Goal: Task Accomplishment & Management: Use online tool/utility

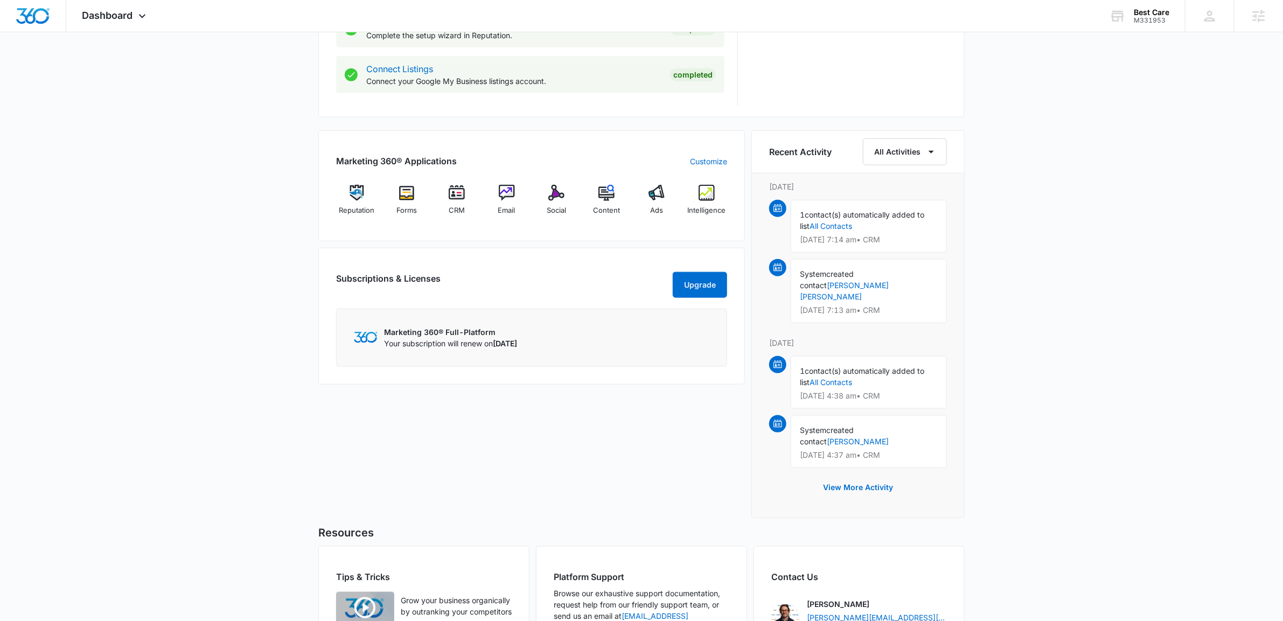
scroll to position [663, 0]
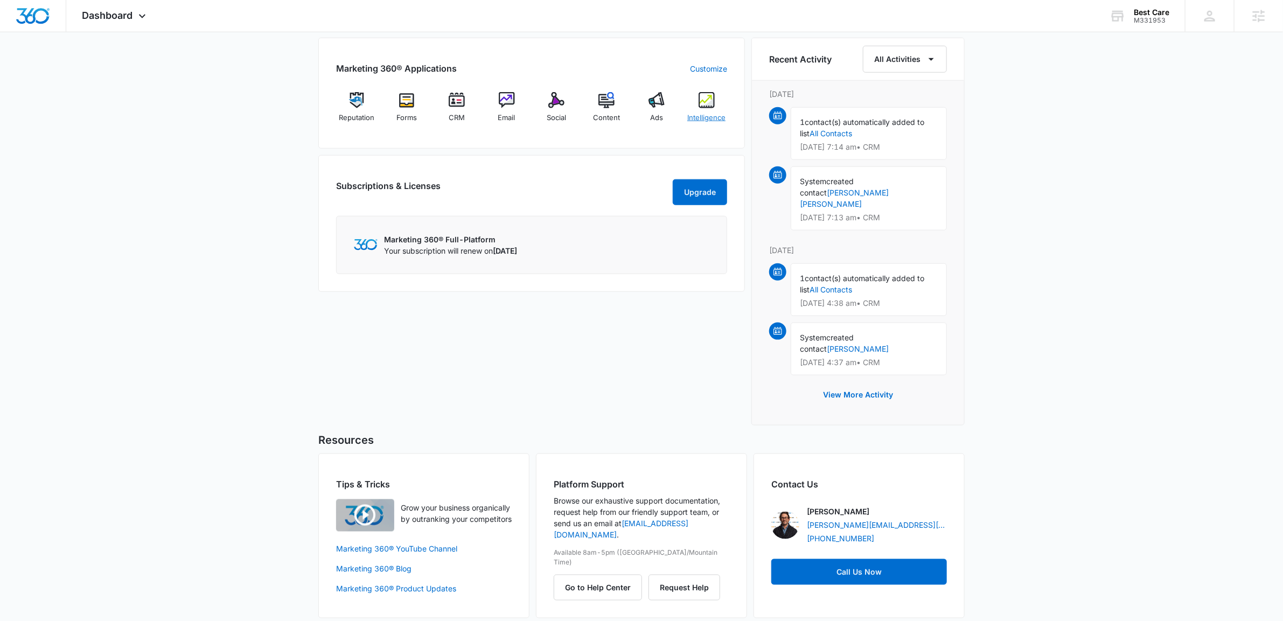
click at [719, 111] on div "Intelligence" at bounding box center [705, 111] width 41 height 39
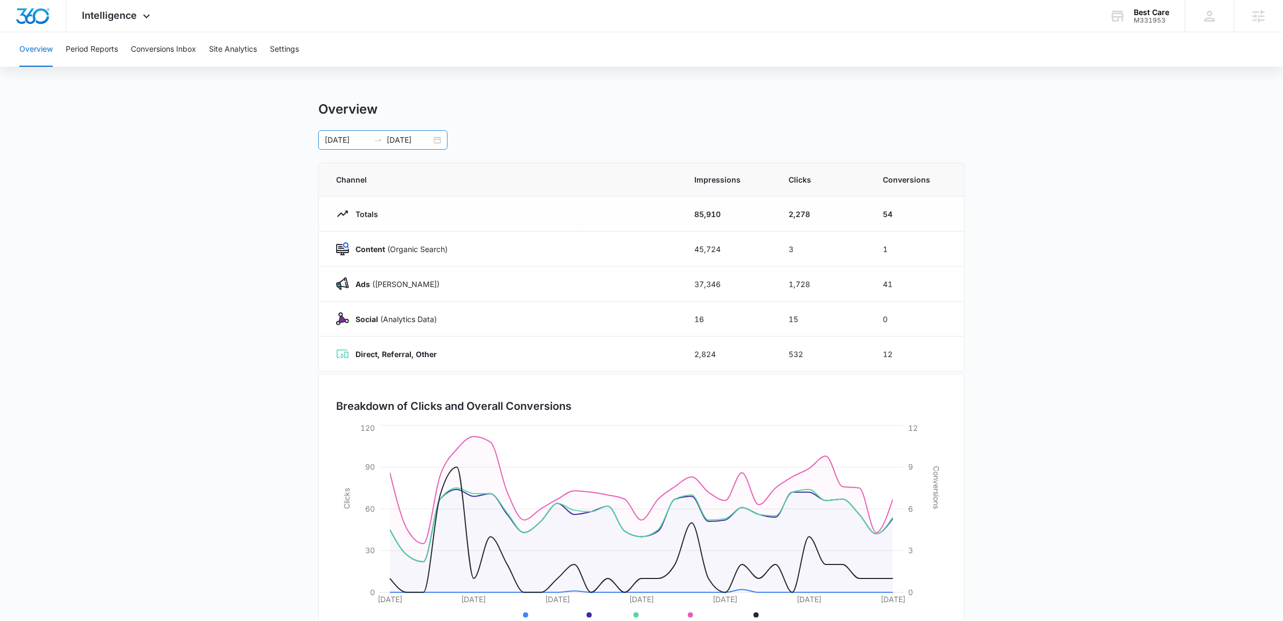
click at [358, 143] on input "[DATE]" at bounding box center [347, 140] width 45 height 12
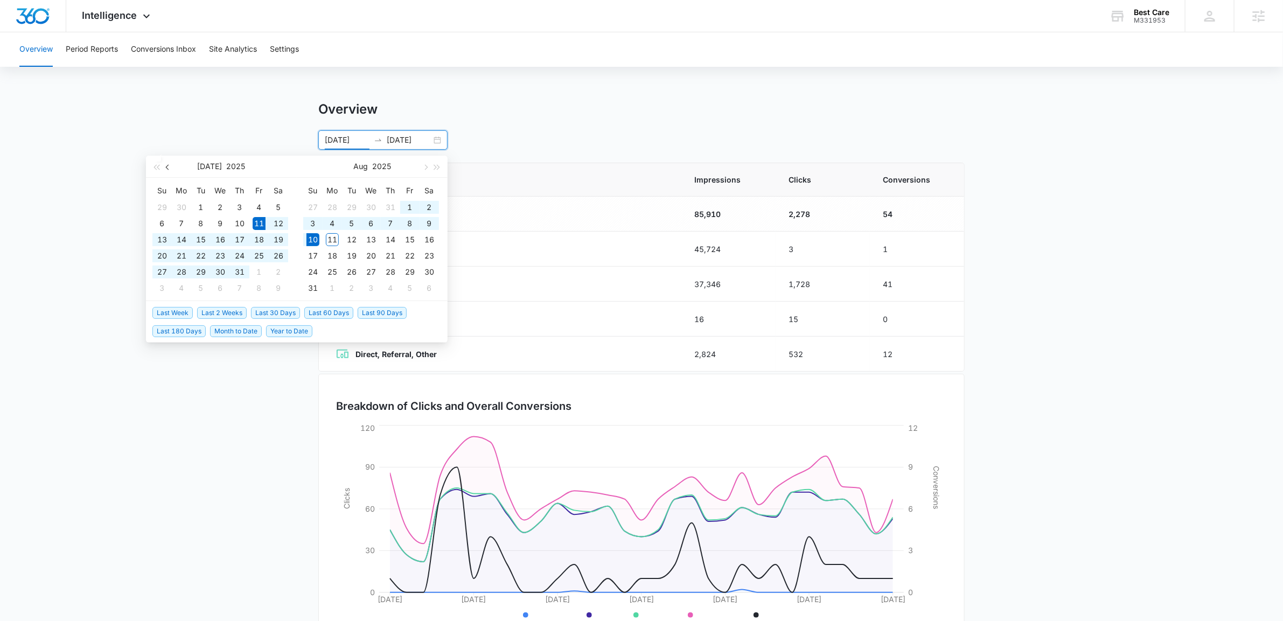
click at [168, 170] on button "button" at bounding box center [168, 167] width 12 height 22
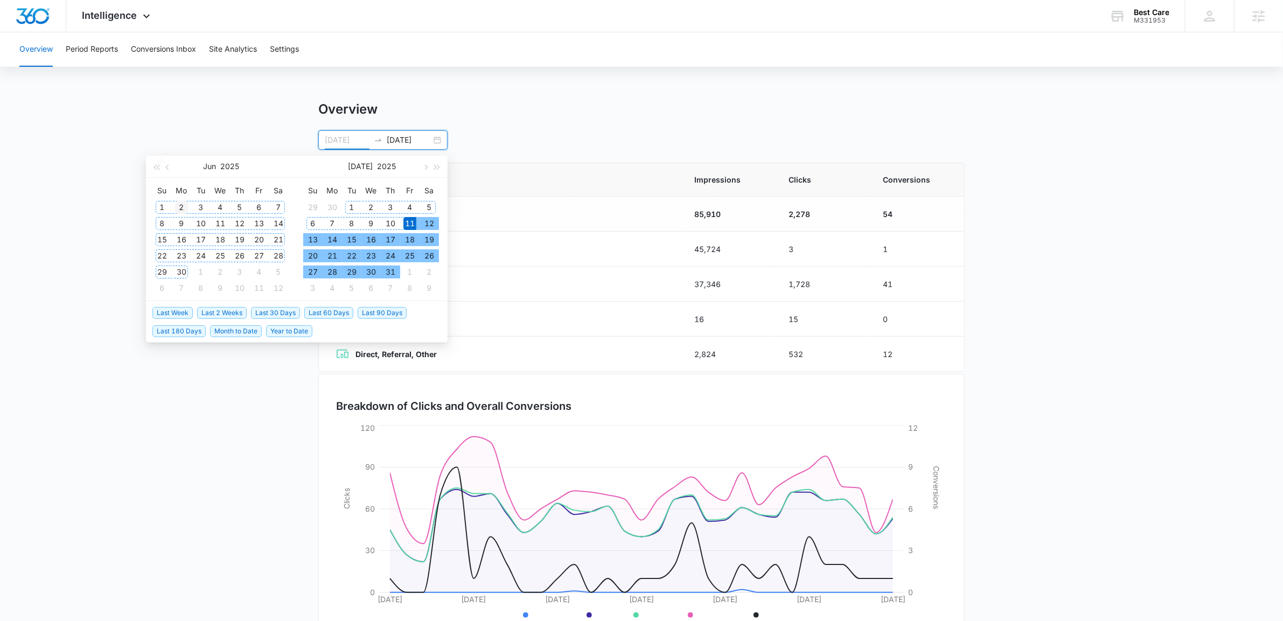
type input "[DATE]"
click at [180, 207] on div "2" at bounding box center [181, 207] width 13 height 13
type input "[DATE]"
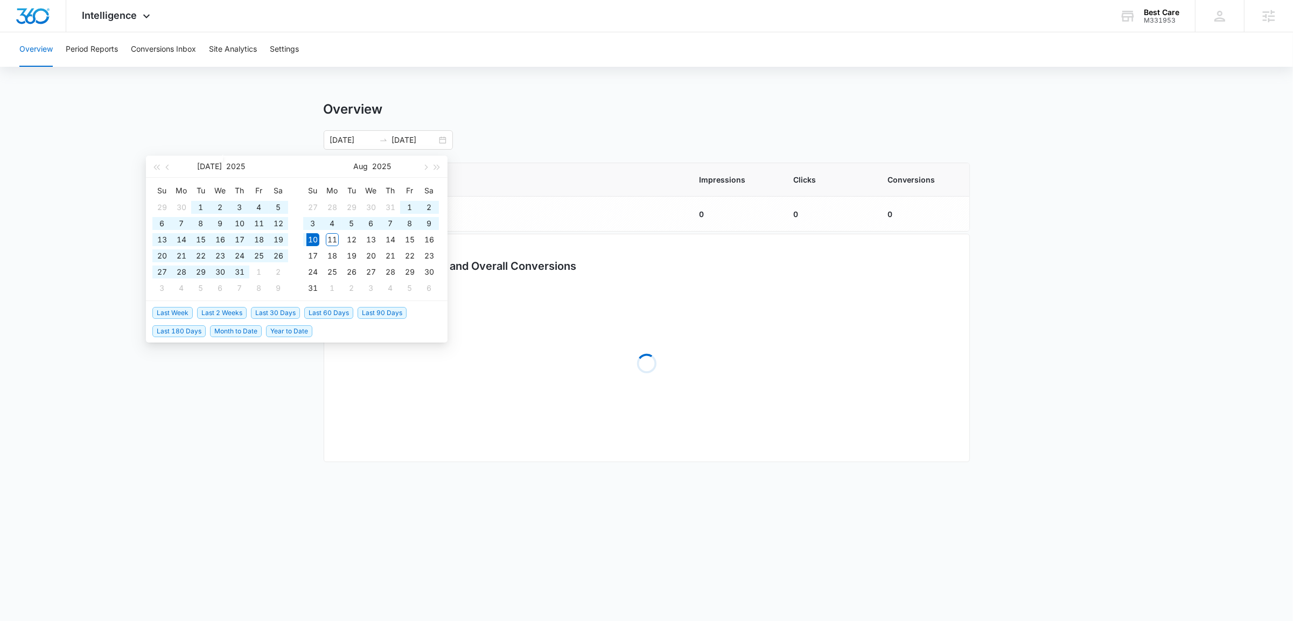
click at [78, 150] on main "Overview [DATE] [DATE] [DATE] Su Mo Tu We Th Fr Sa 29 30 1 2 3 4 5 6 7 8 9 10 1…" at bounding box center [646, 289] width 1293 height 376
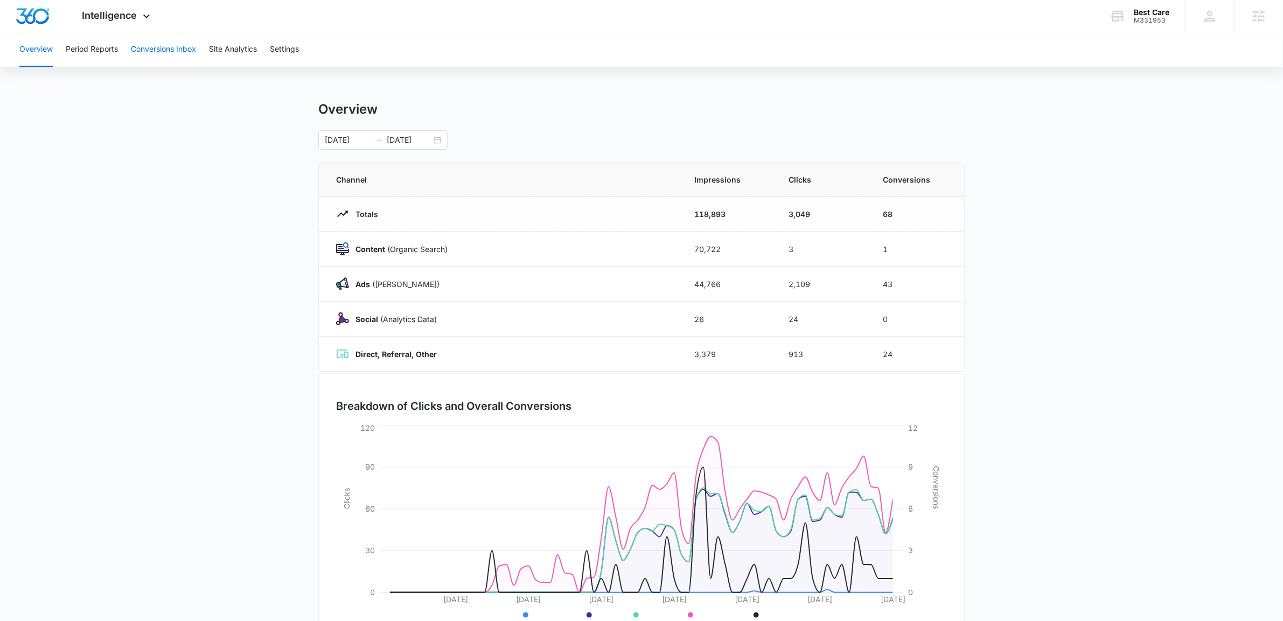
click at [169, 52] on button "Conversions Inbox" at bounding box center [163, 49] width 65 height 34
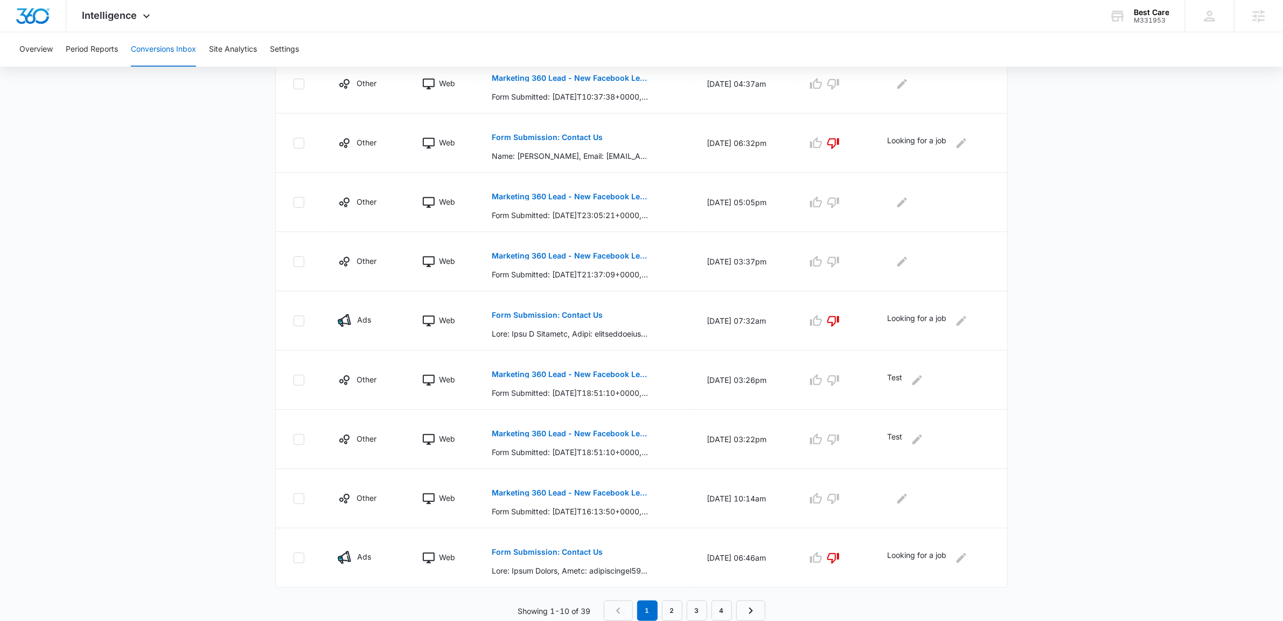
scroll to position [345, 0]
click at [675, 608] on link "2" at bounding box center [672, 610] width 20 height 20
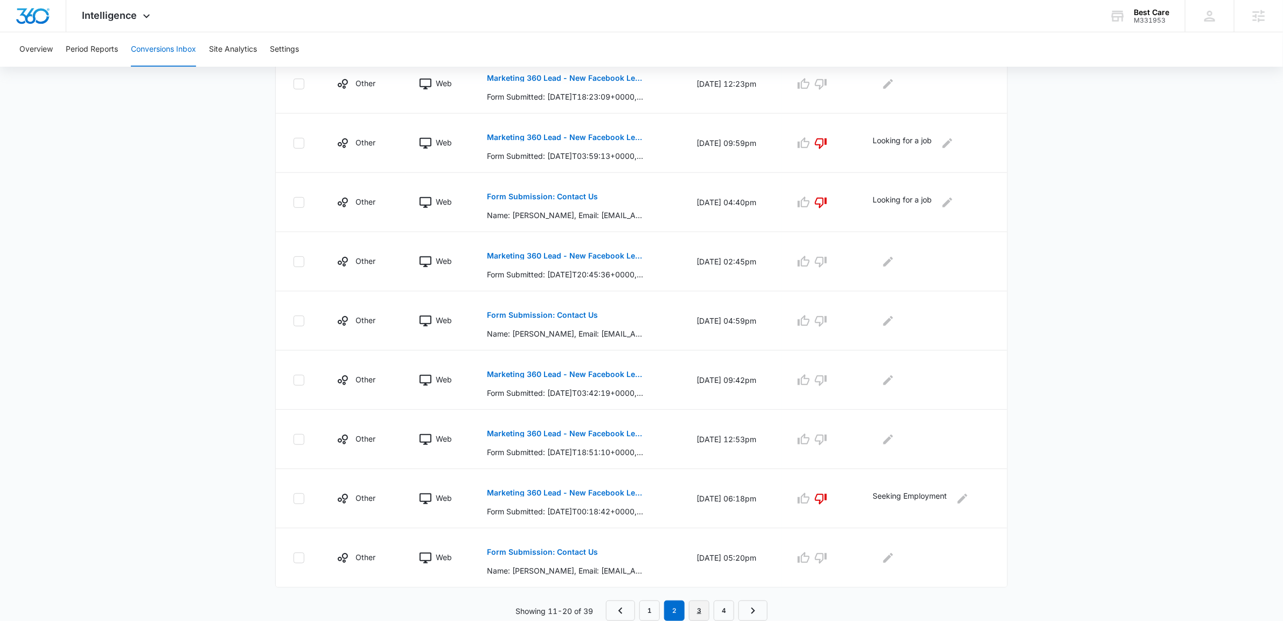
click at [700, 606] on link "3" at bounding box center [699, 610] width 20 height 20
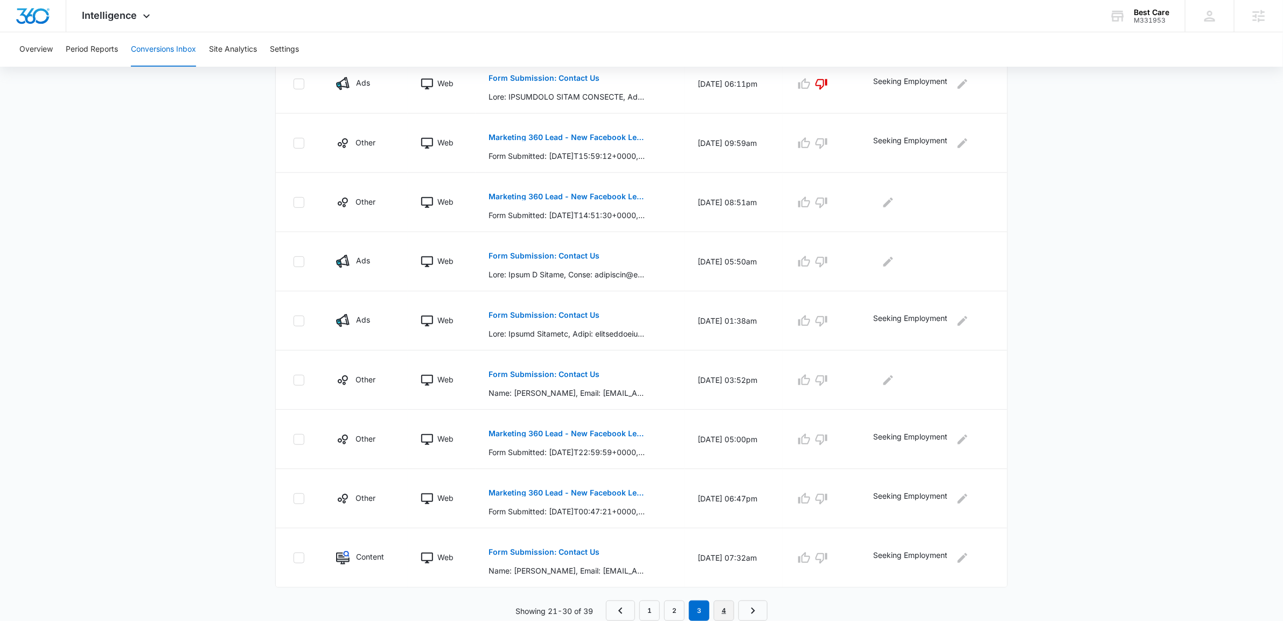
click at [728, 612] on link "4" at bounding box center [723, 610] width 20 height 20
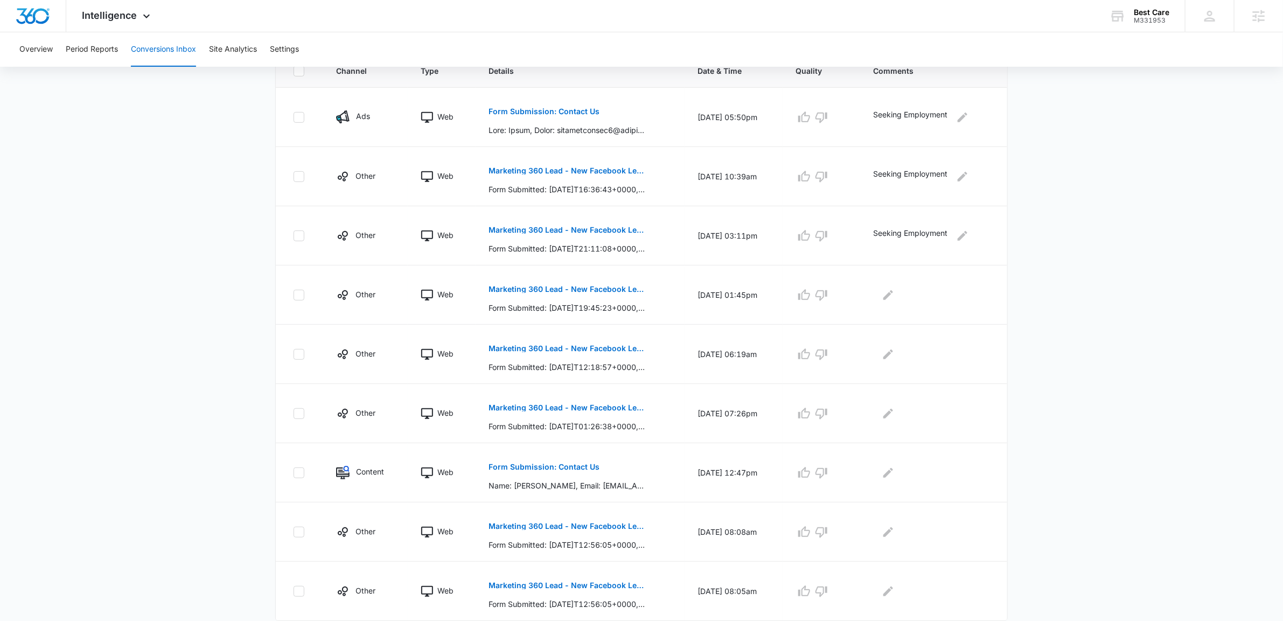
scroll to position [286, 0]
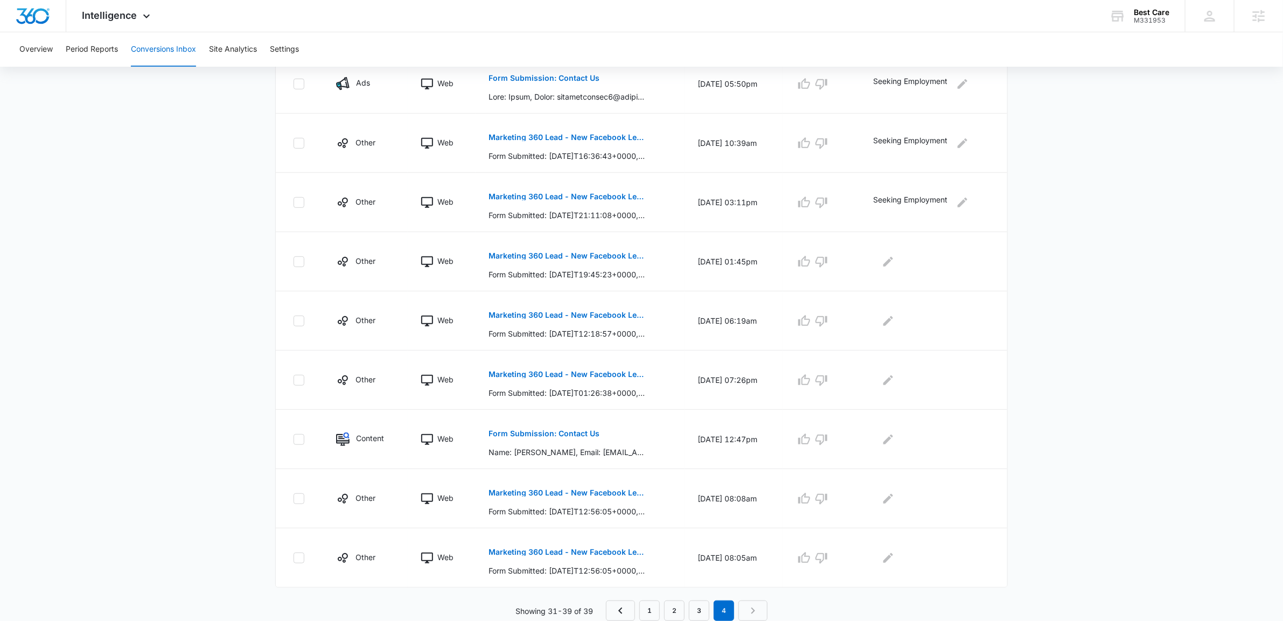
click at [754, 615] on nav "1 2 3 4" at bounding box center [687, 610] width 162 height 20
click at [753, 612] on nav "1 2 3 4" at bounding box center [687, 610] width 162 height 20
click at [643, 611] on link "1" at bounding box center [649, 610] width 20 height 20
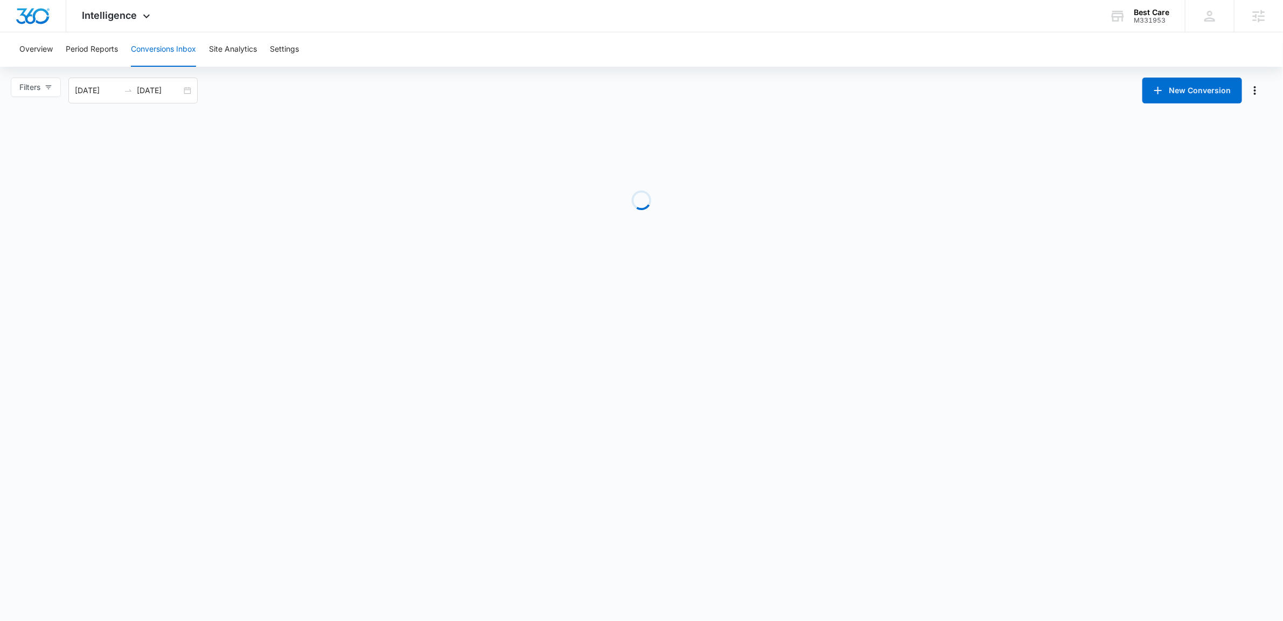
scroll to position [0, 0]
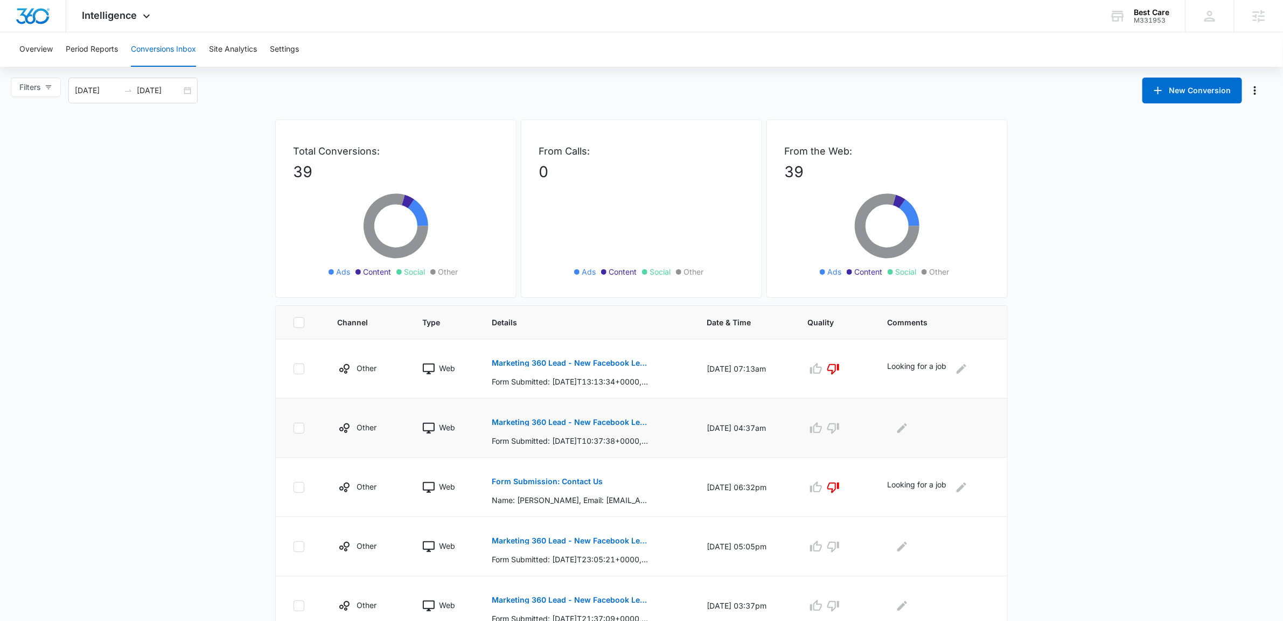
click at [544, 422] on p "Marketing 360 Lead - New Facebook Lead" at bounding box center [570, 422] width 157 height 8
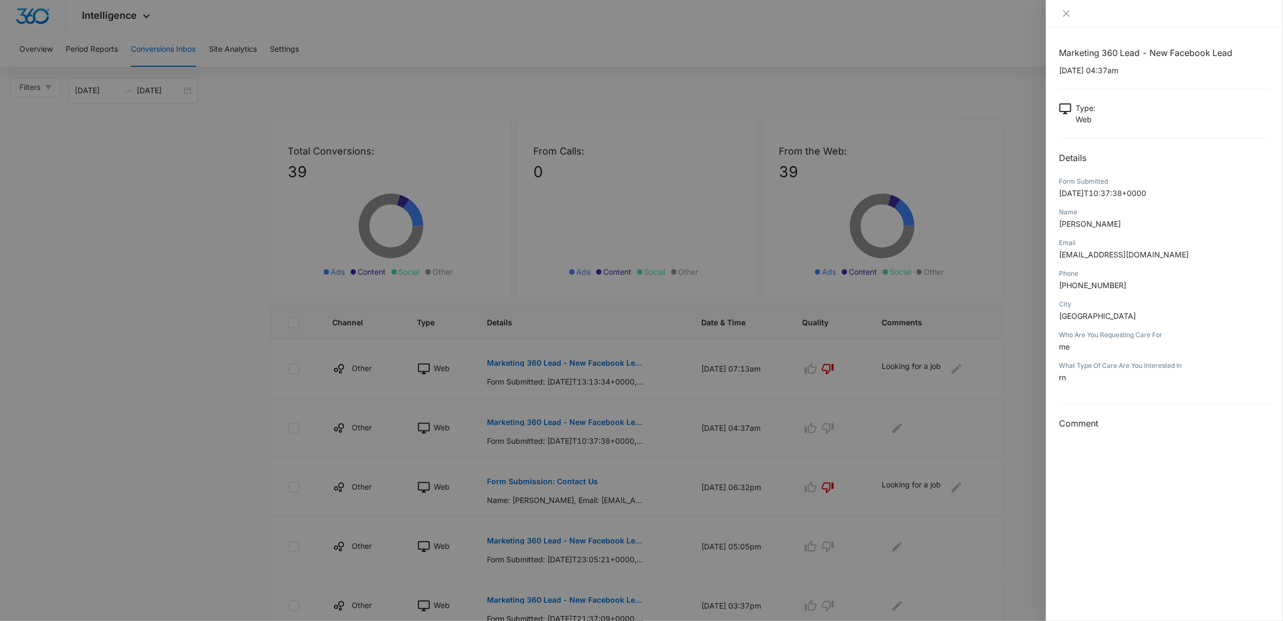
click at [372, 305] on div at bounding box center [641, 310] width 1283 height 621
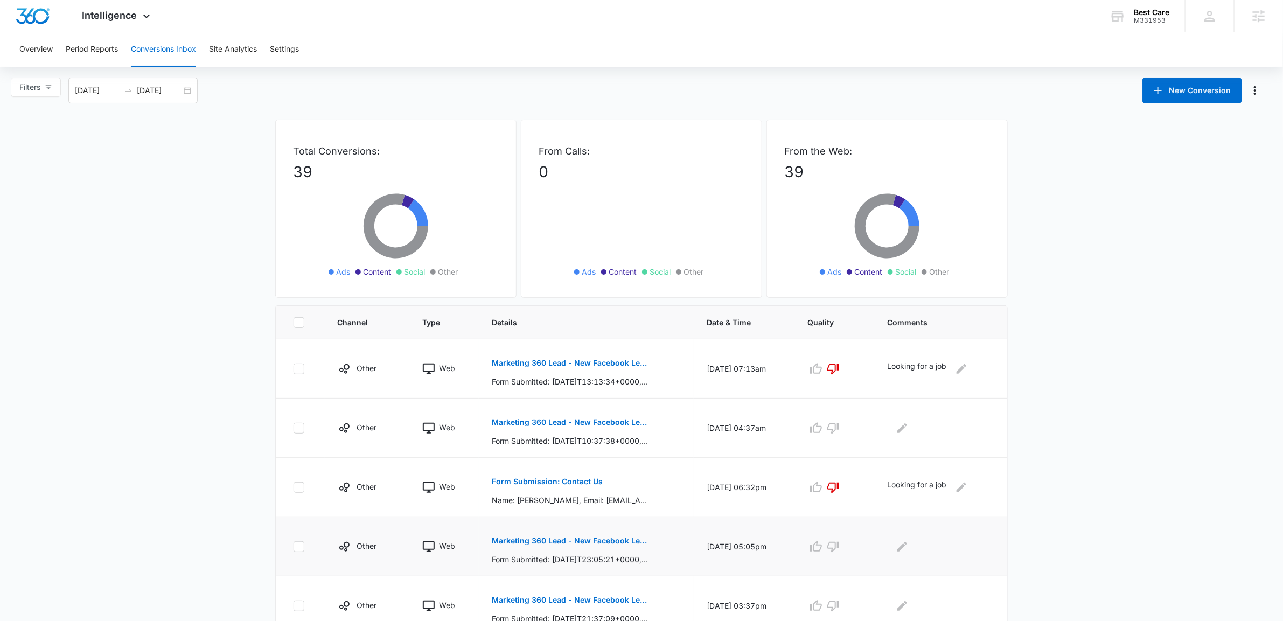
click at [594, 543] on p "Marketing 360 Lead - New Facebook Lead" at bounding box center [570, 541] width 157 height 8
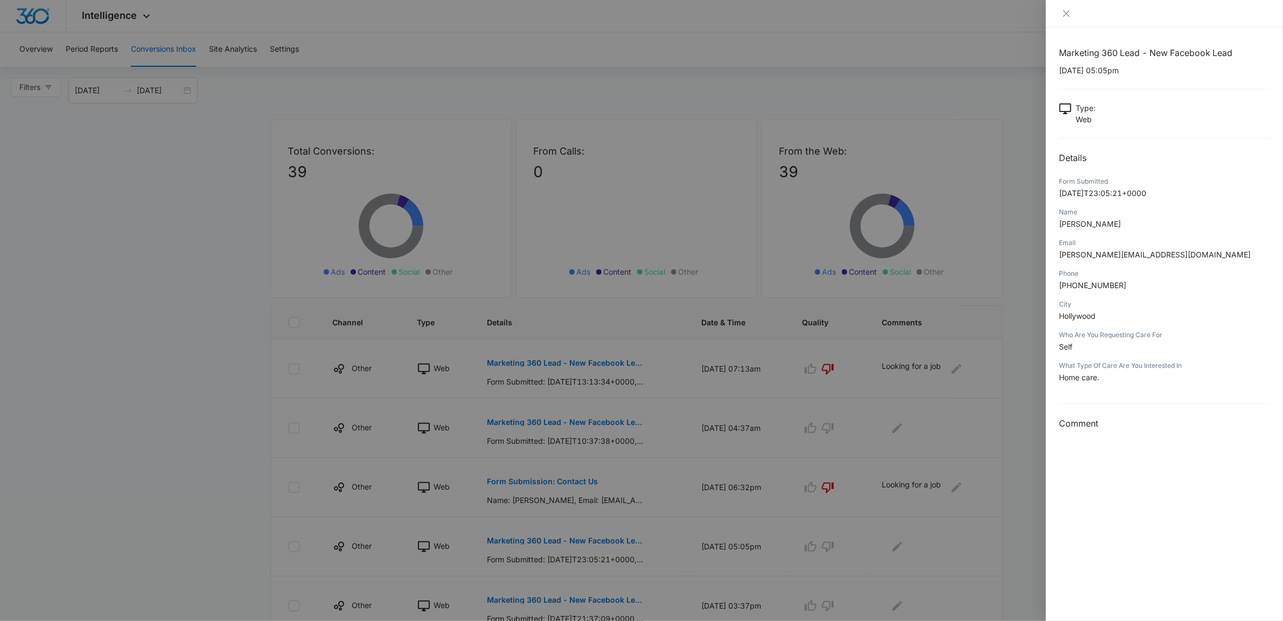
click at [300, 218] on div at bounding box center [641, 310] width 1283 height 621
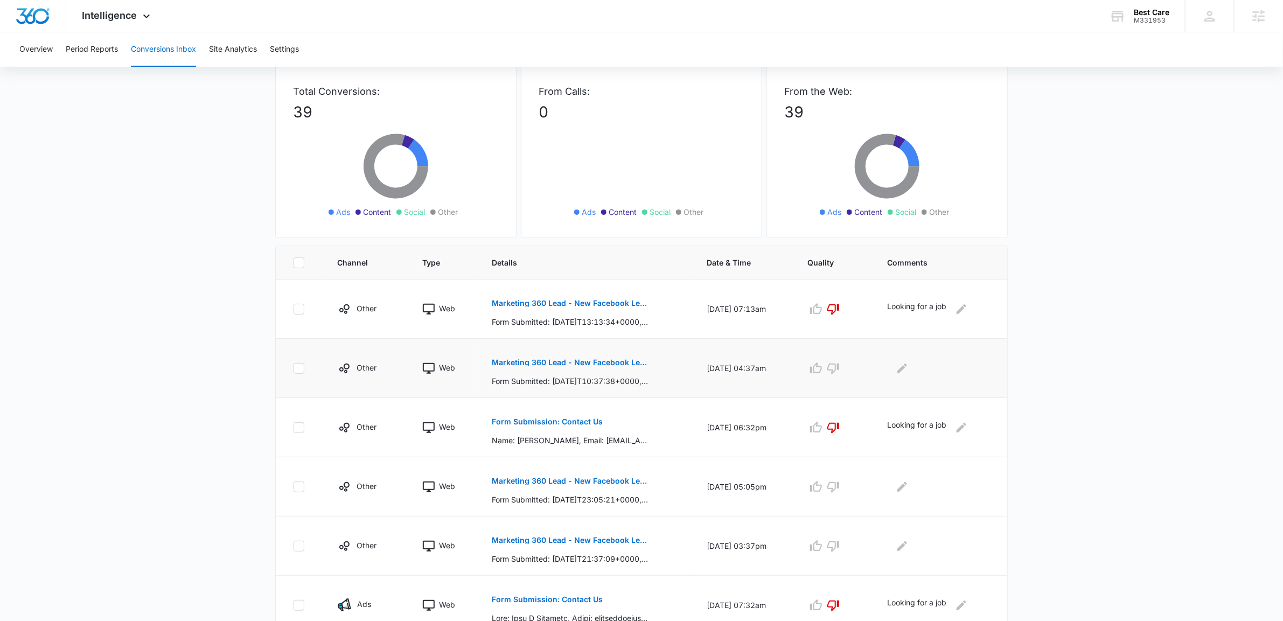
scroll to position [73, 0]
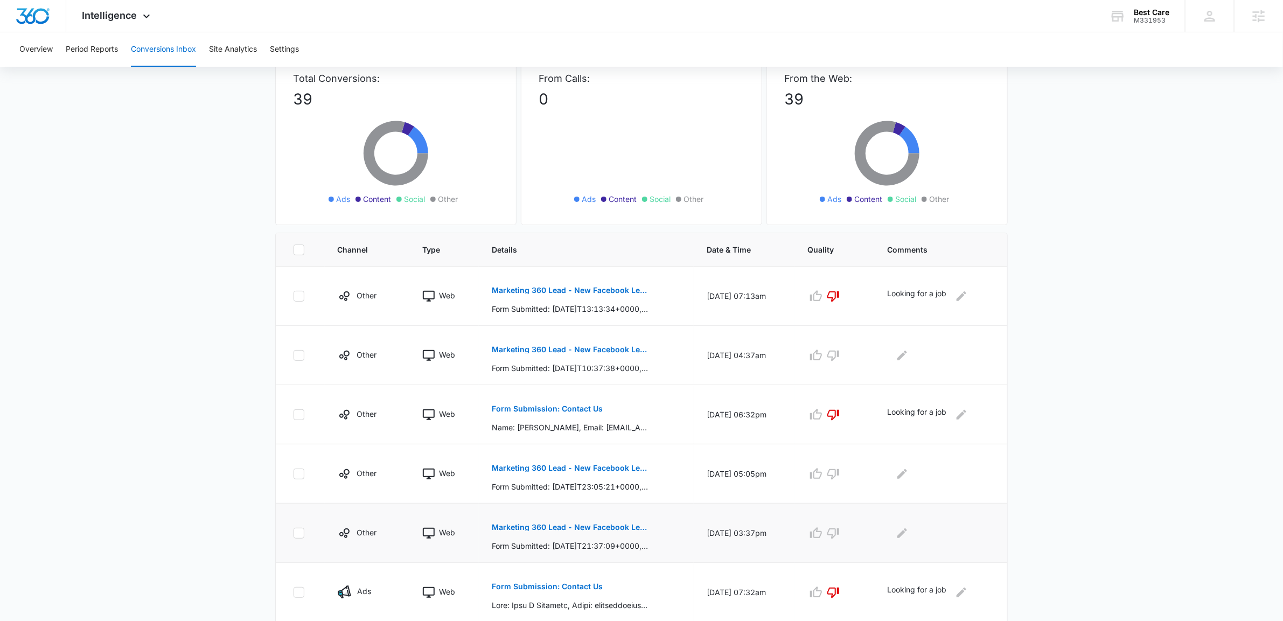
click at [569, 532] on button "Marketing 360 Lead - New Facebook Lead" at bounding box center [570, 527] width 157 height 26
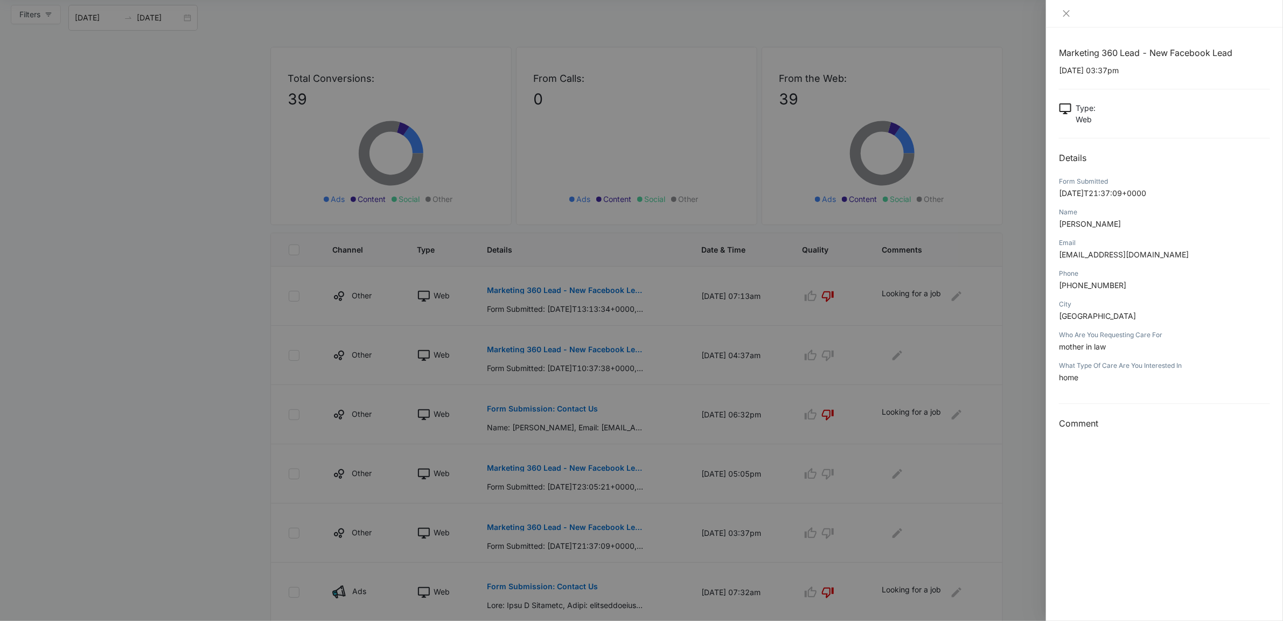
click at [100, 224] on div at bounding box center [641, 310] width 1283 height 621
